Goal: Find specific page/section

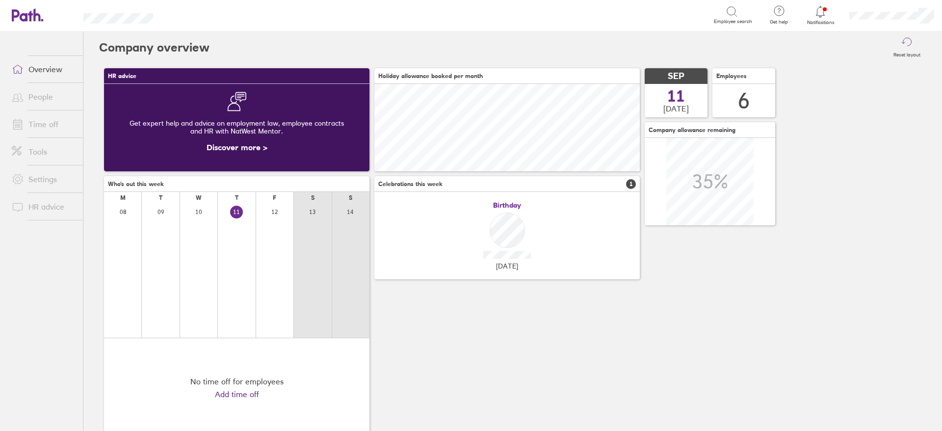
click at [44, 95] on link "People" at bounding box center [43, 97] width 79 height 20
